Goal: Information Seeking & Learning: Learn about a topic

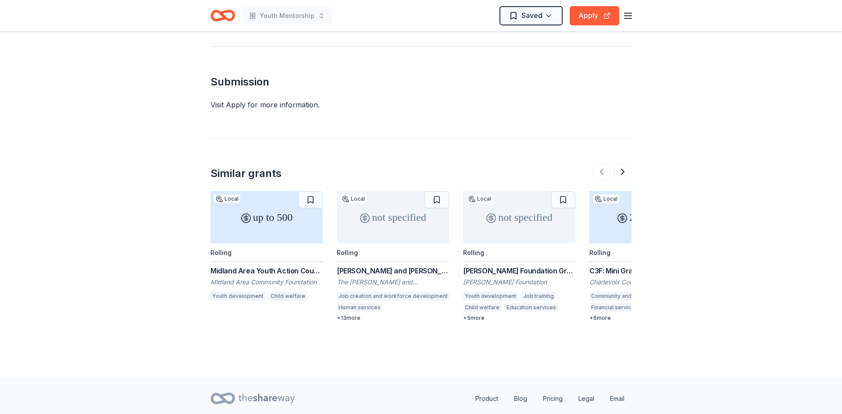
scroll to position [920, 0]
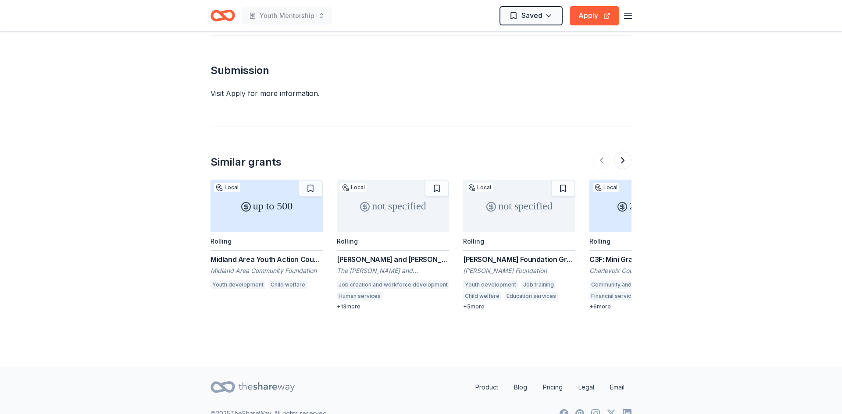
click at [258, 254] on div "Midland Area Youth Action Council Invested Adult Mini-grant" at bounding box center [266, 259] width 112 height 11
click at [507, 254] on div "[PERSON_NAME] Foundation Grant Partners" at bounding box center [519, 259] width 112 height 11
click at [626, 154] on button at bounding box center [623, 161] width 18 height 18
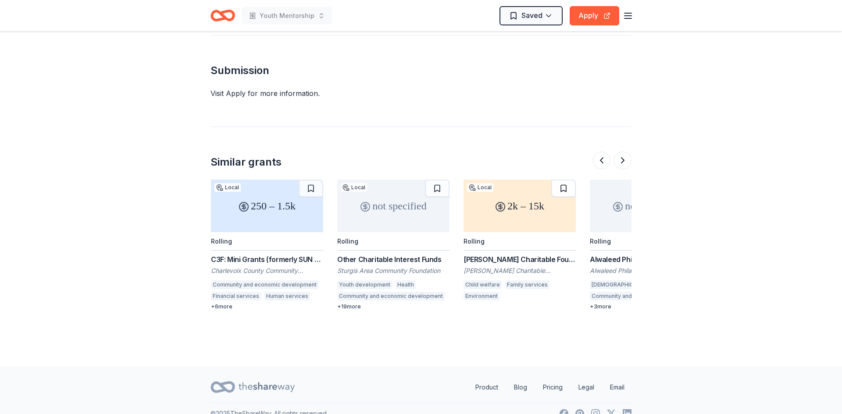
scroll to position [0, 379]
click at [385, 254] on div "Other Charitable Interest Funds" at bounding box center [393, 259] width 112 height 11
click at [626, 152] on button at bounding box center [623, 161] width 18 height 18
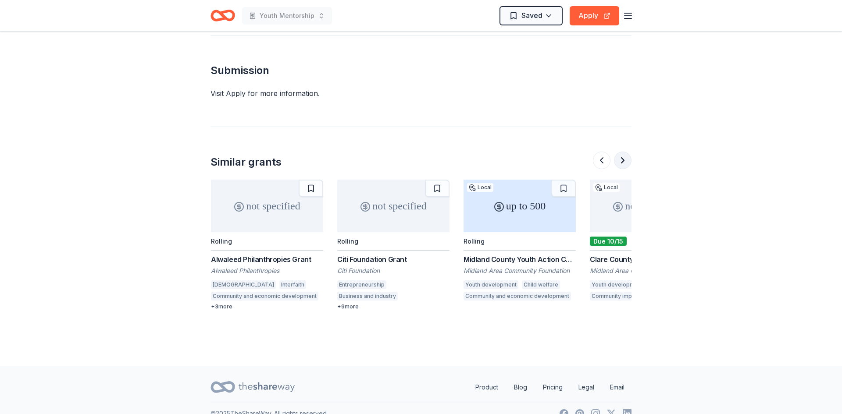
scroll to position [0, 758]
click at [385, 254] on div "Citi Foundation Grant" at bounding box center [393, 259] width 112 height 11
click at [621, 152] on button at bounding box center [623, 161] width 18 height 18
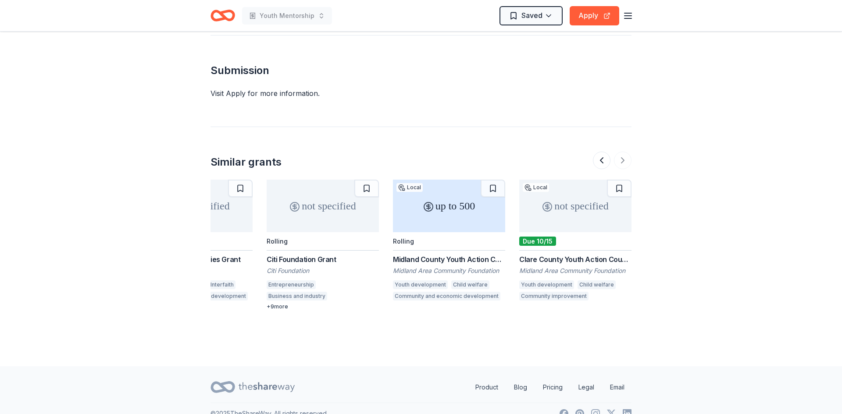
click at [621, 152] on div at bounding box center [612, 161] width 39 height 18
click at [620, 152] on div at bounding box center [612, 161] width 39 height 18
click at [619, 152] on div at bounding box center [612, 161] width 39 height 18
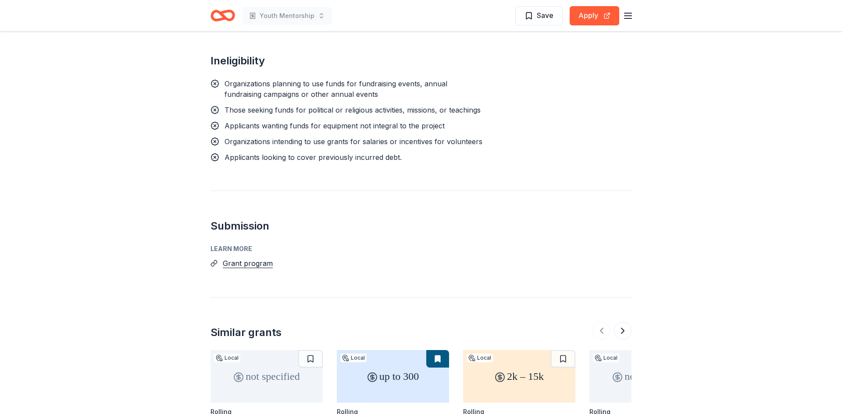
scroll to position [717, 0]
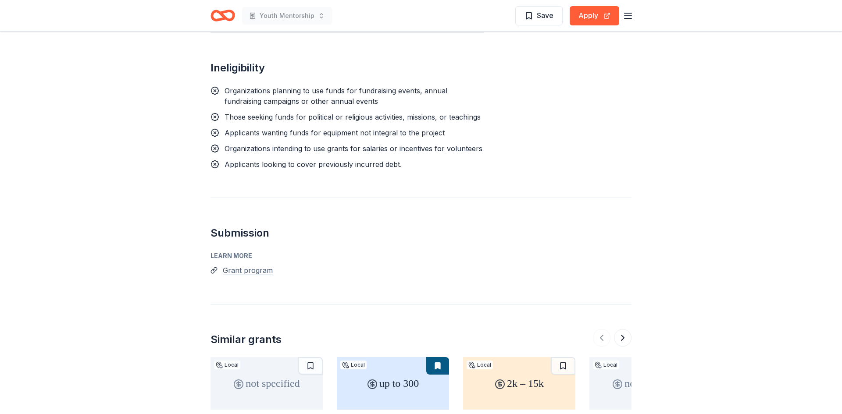
click at [255, 271] on button "Grant program" at bounding box center [248, 270] width 50 height 11
